Goal: Check status: Check status

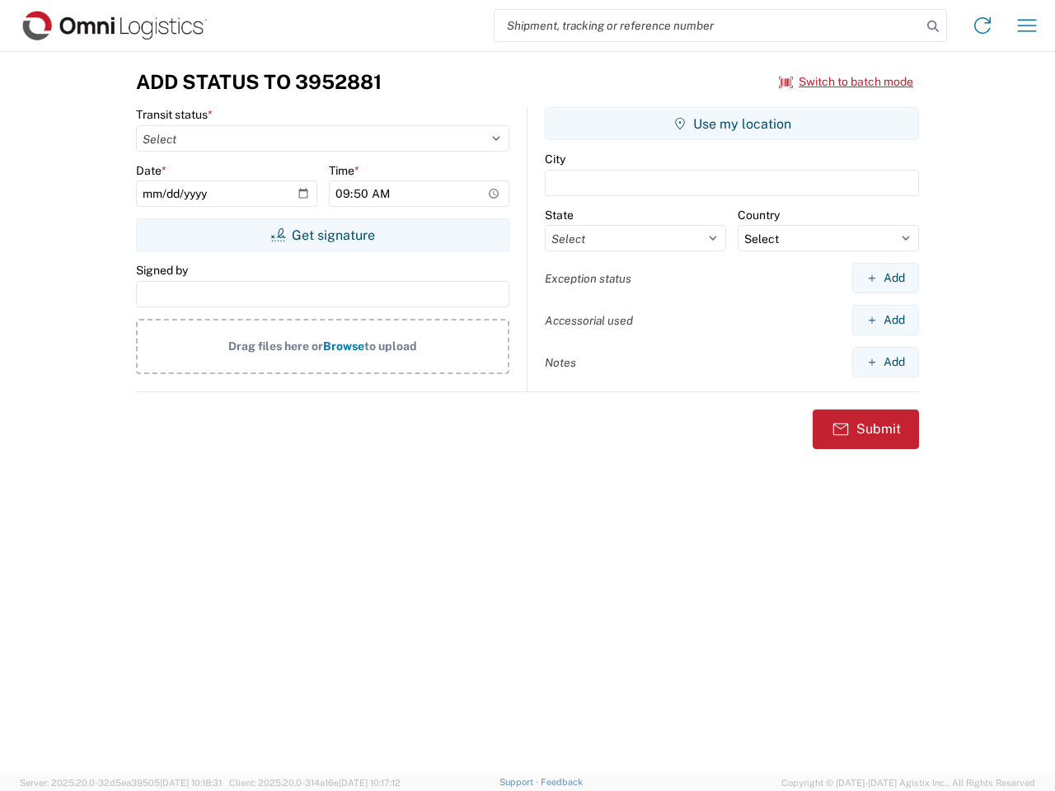
click at [708, 26] on input "search" at bounding box center [707, 25] width 427 height 31
click at [933, 26] on icon at bounding box center [932, 26] width 23 height 23
click at [982, 26] on icon at bounding box center [982, 25] width 26 height 26
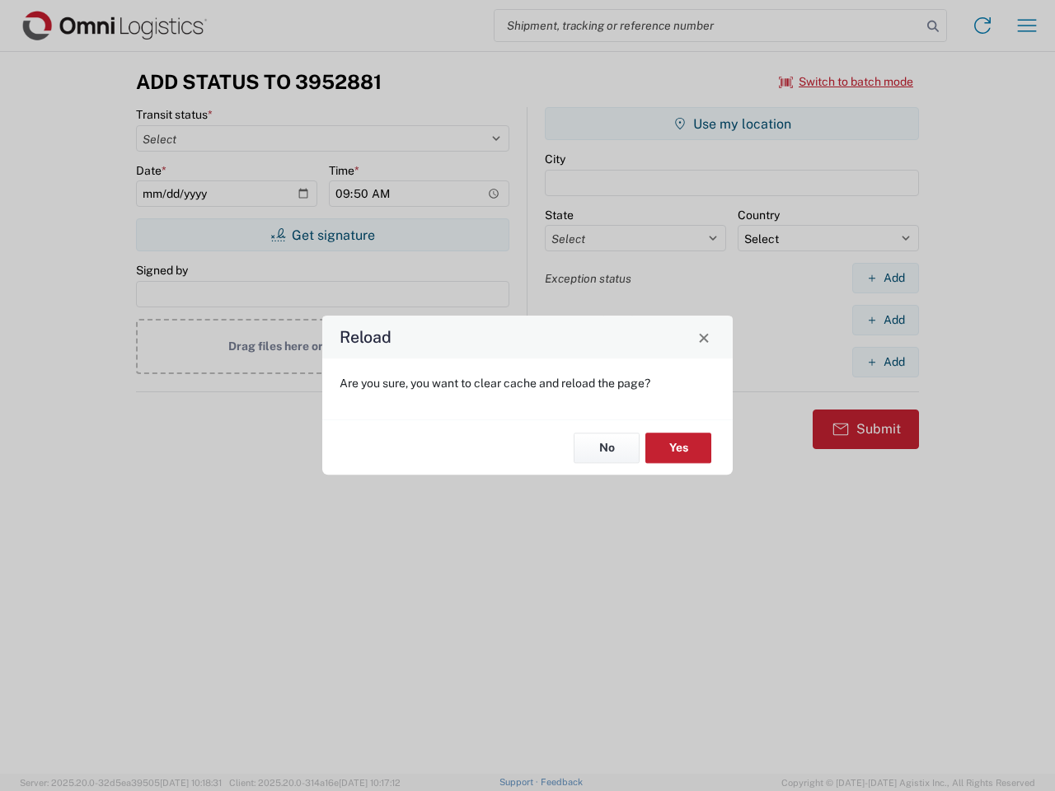
click at [846, 82] on div "Reload Are you sure, you want to clear cache and reload the page? No Yes" at bounding box center [527, 395] width 1055 height 791
click at [322, 235] on div "Reload Are you sure, you want to clear cache and reload the page? No Yes" at bounding box center [527, 395] width 1055 height 791
click at [732, 124] on div "Reload Are you sure, you want to clear cache and reload the page? No Yes" at bounding box center [527, 395] width 1055 height 791
click at [885, 278] on div "Reload Are you sure, you want to clear cache and reload the page? No Yes" at bounding box center [527, 395] width 1055 height 791
click at [885, 320] on div "Reload Are you sure, you want to clear cache and reload the page? No Yes" at bounding box center [527, 395] width 1055 height 791
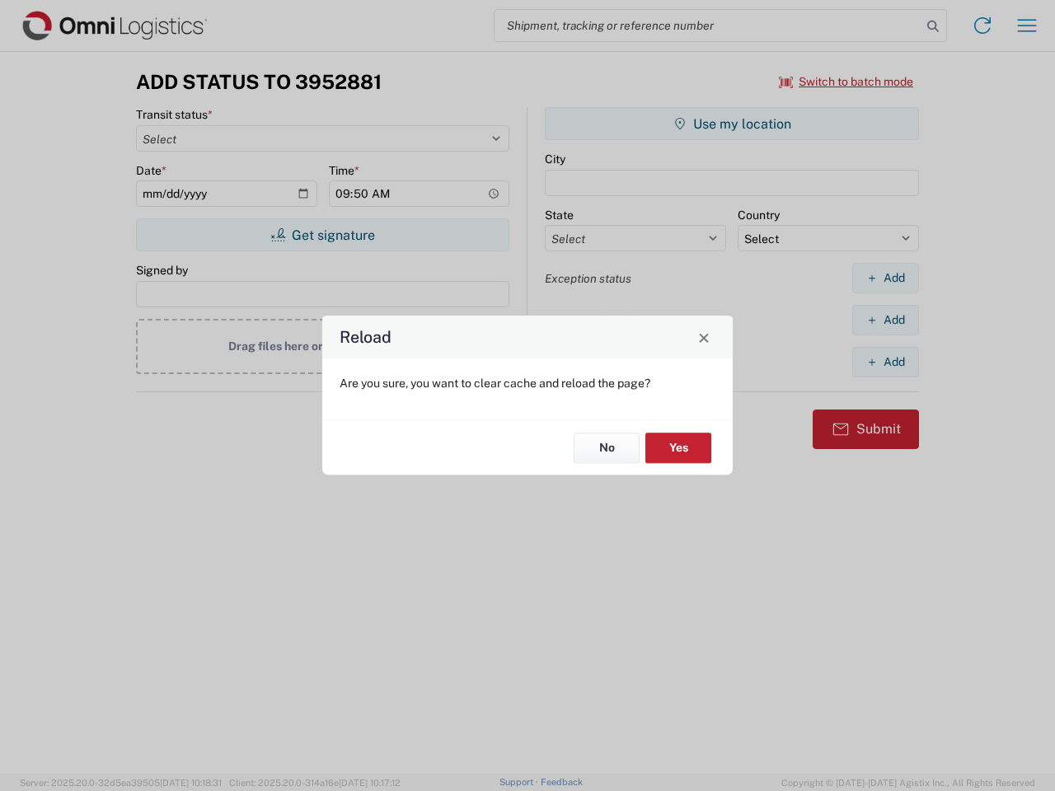
click at [885, 362] on div "Reload Are you sure, you want to clear cache and reload the page? No Yes" at bounding box center [527, 395] width 1055 height 791
